Goal: Information Seeking & Learning: Learn about a topic

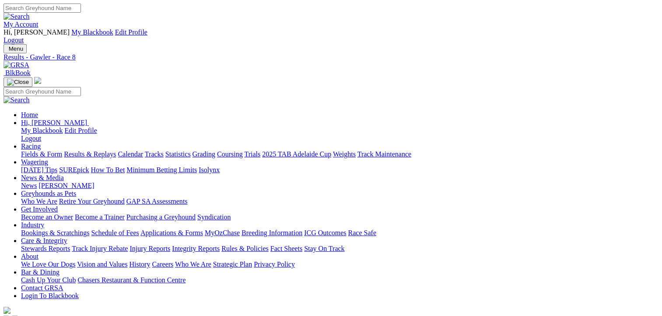
click at [36, 150] on link "Fields & Form" at bounding box center [41, 153] width 41 height 7
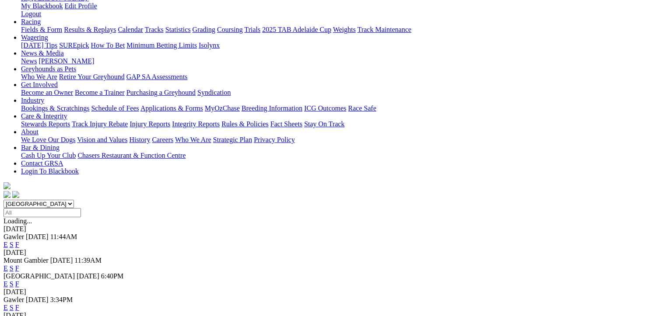
scroll to position [131, 0]
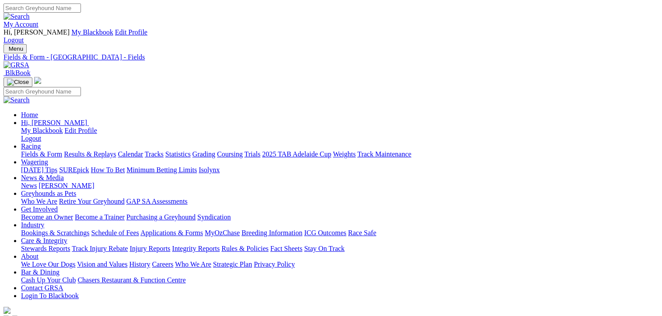
click at [37, 150] on link "Fields & Form" at bounding box center [41, 153] width 41 height 7
click at [26, 150] on link "Fields & Form" at bounding box center [41, 153] width 41 height 7
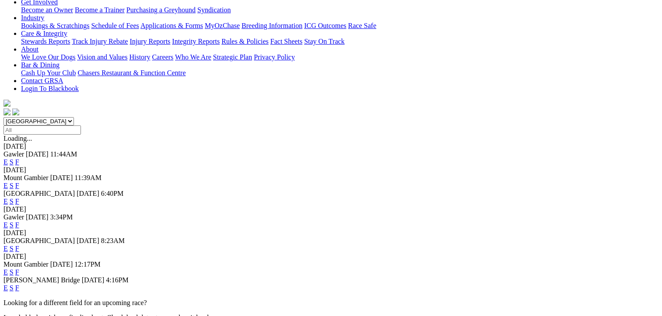
scroll to position [219, 0]
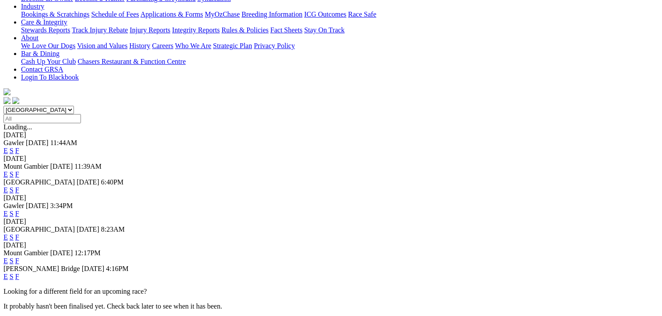
click at [19, 257] on link "F" at bounding box center [17, 260] width 4 height 7
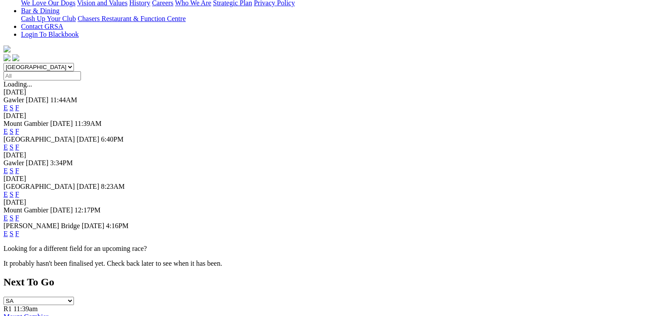
scroll to position [262, 0]
click at [19, 229] on link "F" at bounding box center [17, 232] width 4 height 7
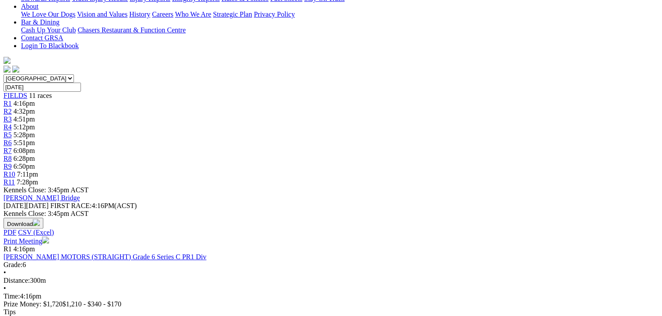
scroll to position [394, 0]
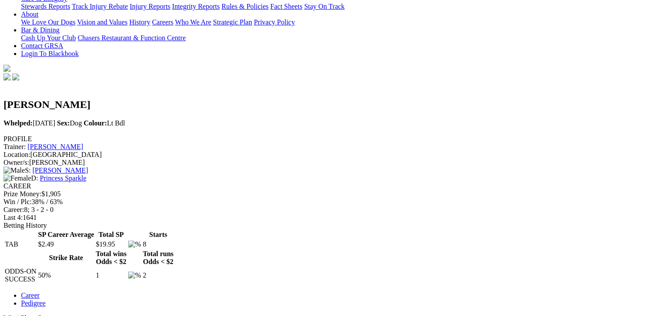
scroll to position [350, 0]
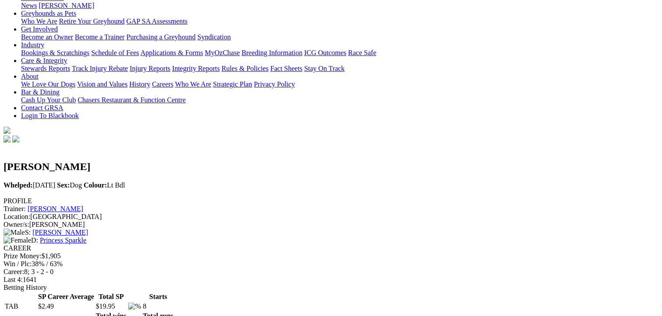
scroll to position [0, 0]
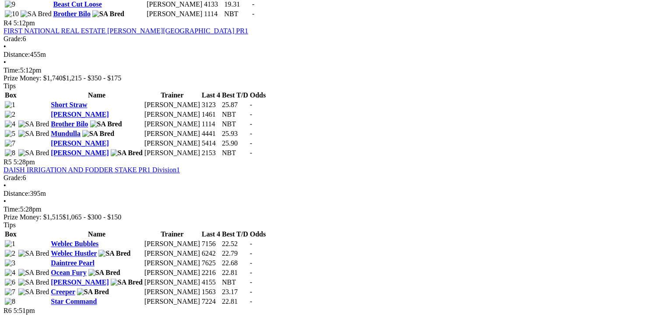
scroll to position [919, 0]
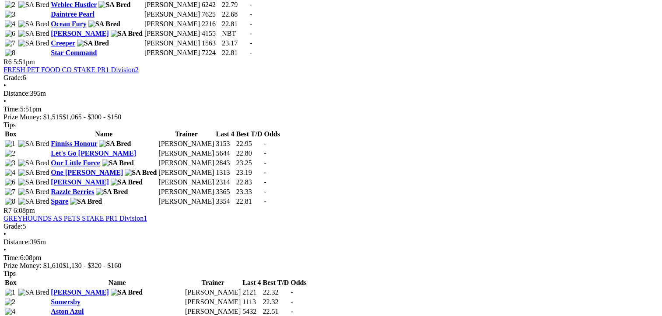
scroll to position [1225, 0]
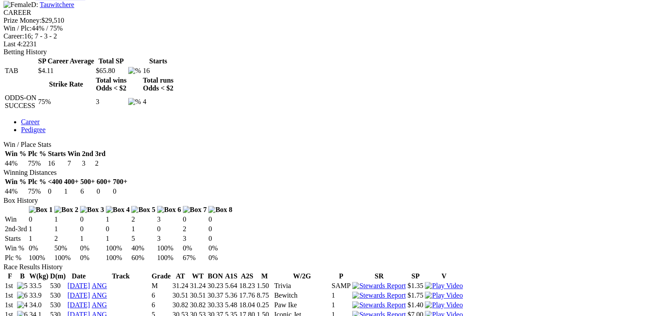
scroll to position [394, 0]
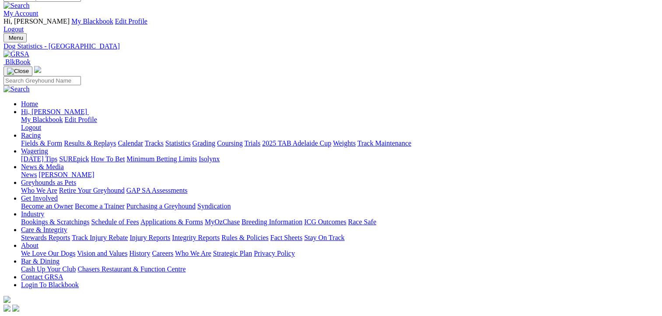
scroll to position [0, 0]
